Goal: Check status: Check status

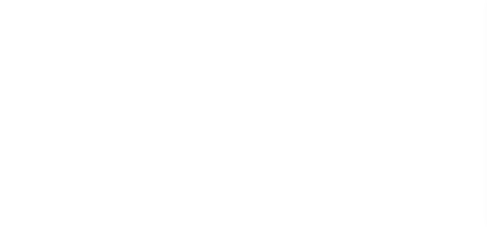
select select "200"
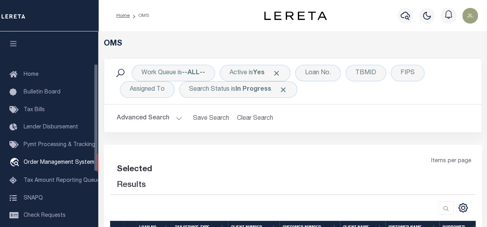
scroll to position [58, 0]
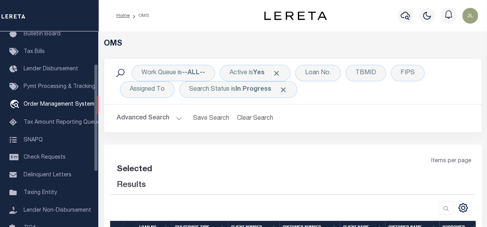
select select "200"
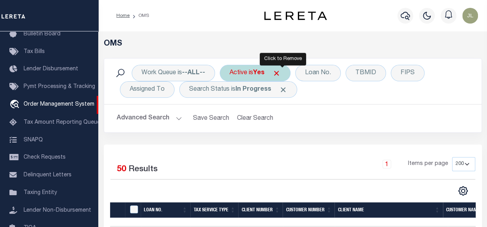
drag, startPoint x: 283, startPoint y: 88, endPoint x: 280, endPoint y: 79, distance: 8.7
click at [284, 88] on span "Click to Remove" at bounding box center [283, 90] width 8 height 8
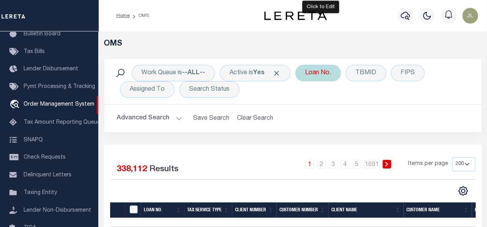
click at [317, 72] on div "Loan No." at bounding box center [318, 73] width 46 height 16
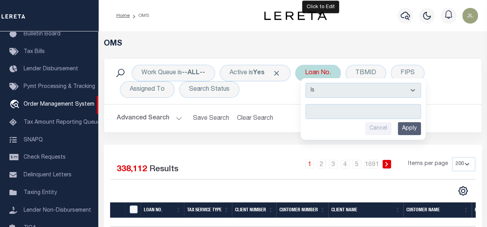
type input "10022283"
click at [409, 127] on input "Apply" at bounding box center [408, 128] width 23 height 13
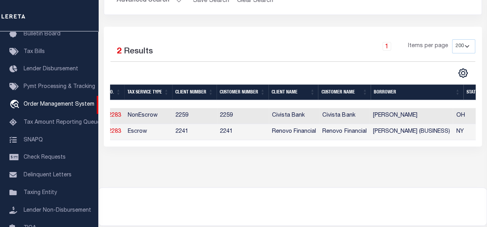
scroll to position [0, 0]
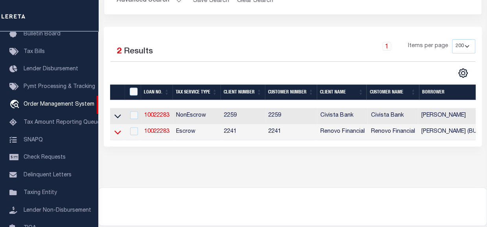
click at [117, 130] on icon at bounding box center [117, 132] width 7 height 8
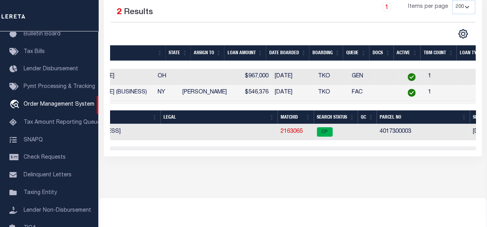
click at [399, 131] on td "4017300003" at bounding box center [422, 132] width 93 height 16
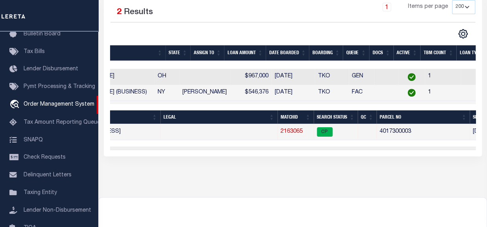
click at [294, 129] on link "2163065" at bounding box center [291, 131] width 22 height 5
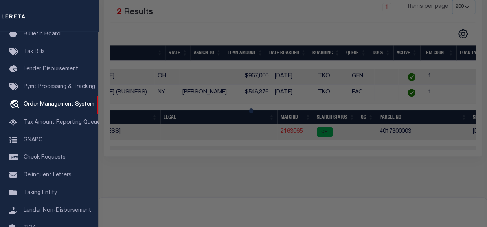
checkbox input "false"
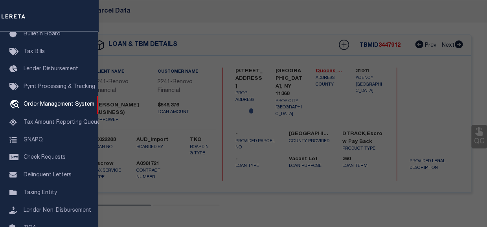
select select "CP"
type input "[PERSON_NAME]"
select select "AGW"
select select "ADD"
type input "96 -[GEOGRAPHIC_DATA]"
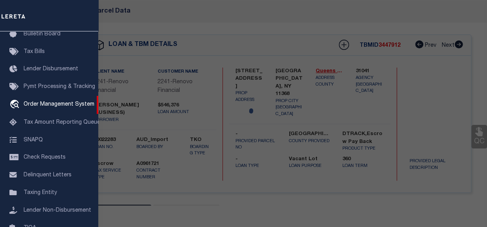
type input "[GEOGRAPHIC_DATA], NY 11368"
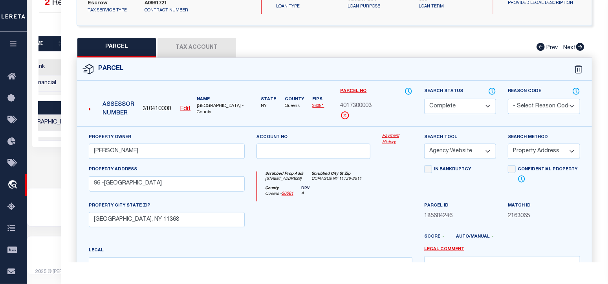
click at [387, 141] on link "Payment History" at bounding box center [397, 139] width 30 height 13
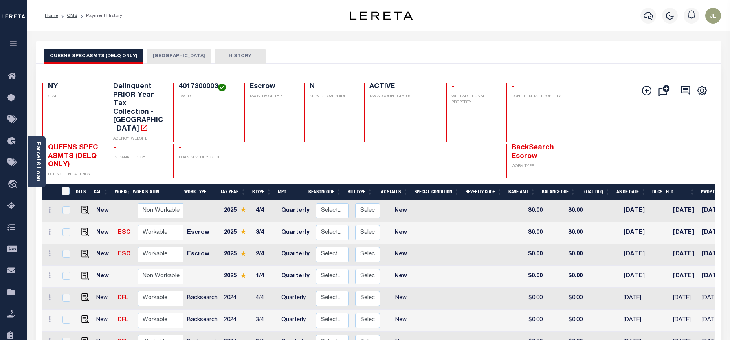
click at [161, 59] on button "QUEENS CITY" at bounding box center [178, 56] width 65 height 15
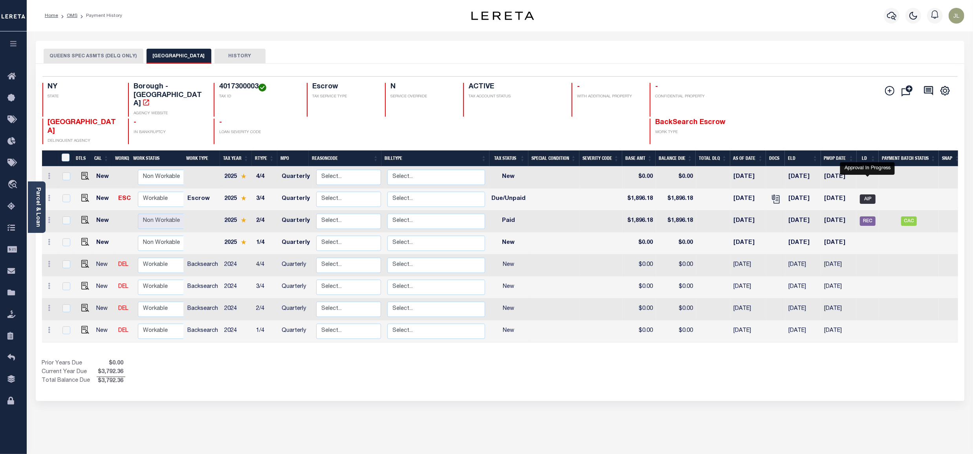
click at [607, 194] on span "AIP" at bounding box center [868, 198] width 16 height 9
checkbox input "true"
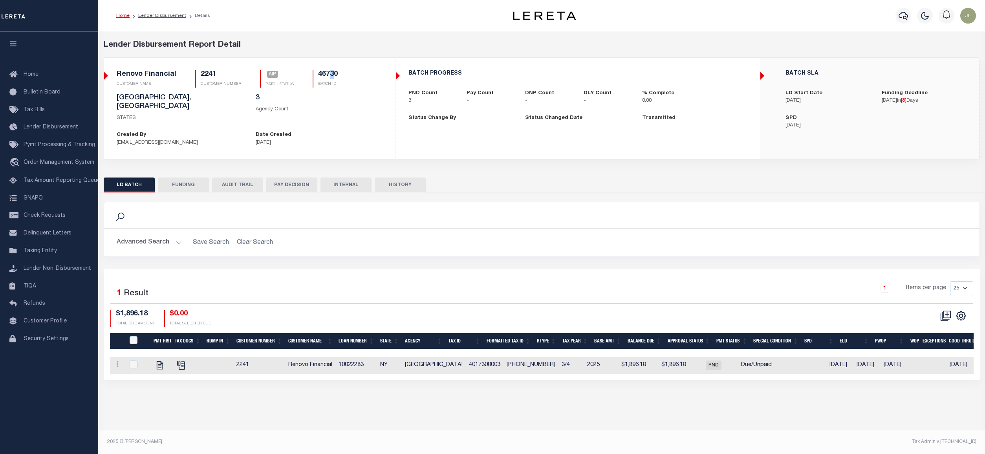
click at [330, 75] on h5 "46730" at bounding box center [328, 74] width 20 height 9
click at [326, 71] on h5 "46730" at bounding box center [328, 74] width 20 height 9
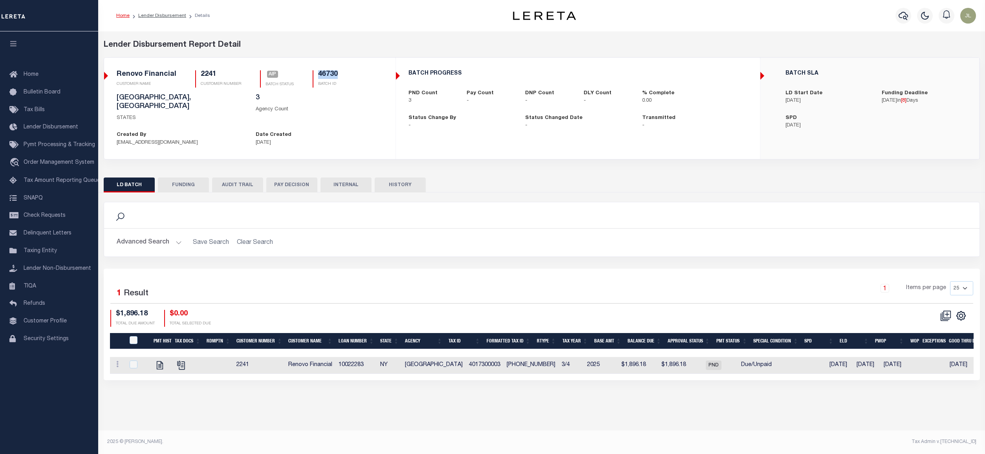
click at [326, 71] on h5 "46730" at bounding box center [328, 74] width 20 height 9
